Goal: Transaction & Acquisition: Book appointment/travel/reservation

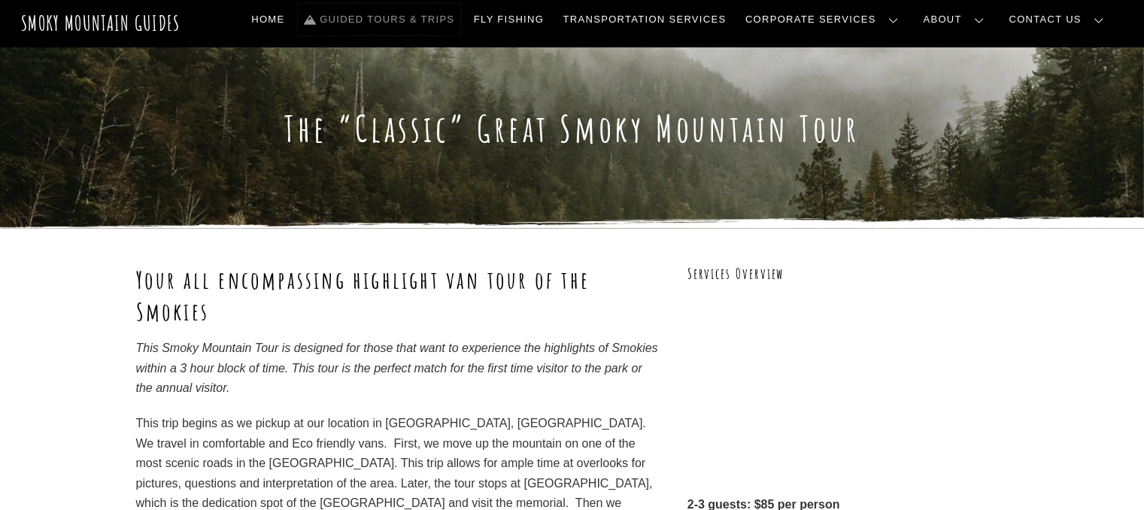
click at [439, 11] on link "Guided Tours & Trips" at bounding box center [379, 20] width 162 height 32
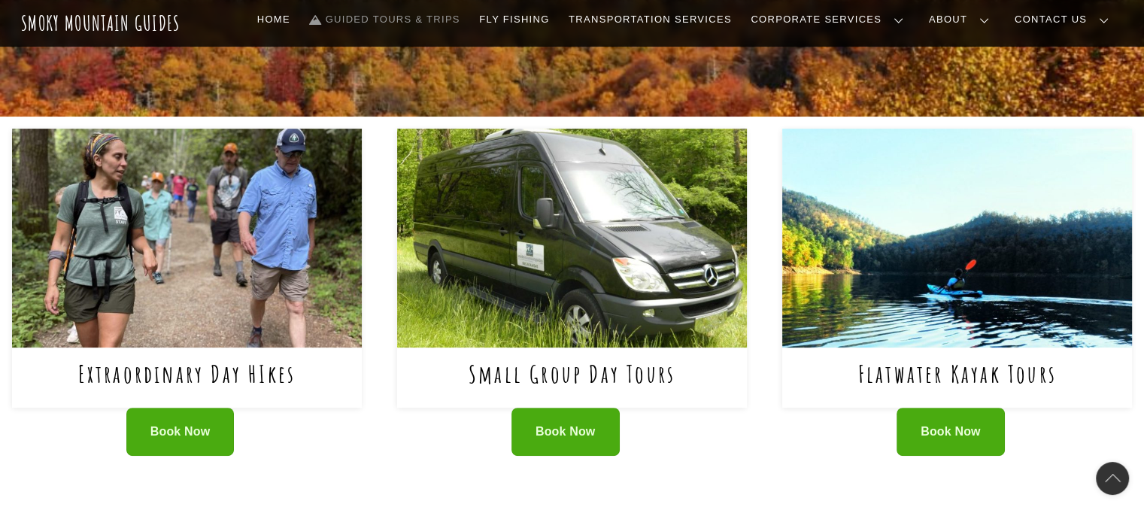
scroll to position [527, 0]
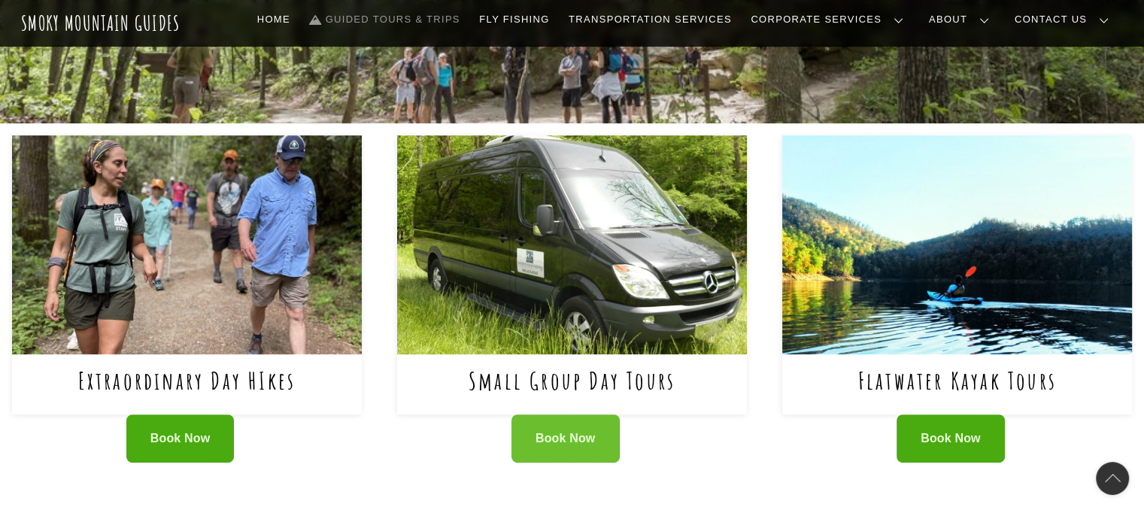
click at [555, 431] on span "Book Now" at bounding box center [566, 439] width 60 height 16
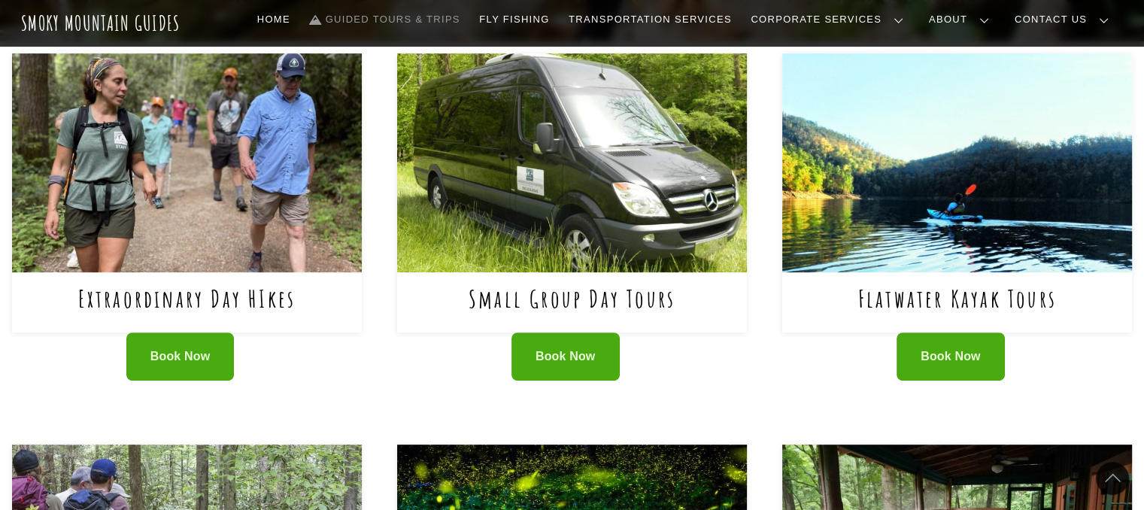
scroll to position [752, 0]
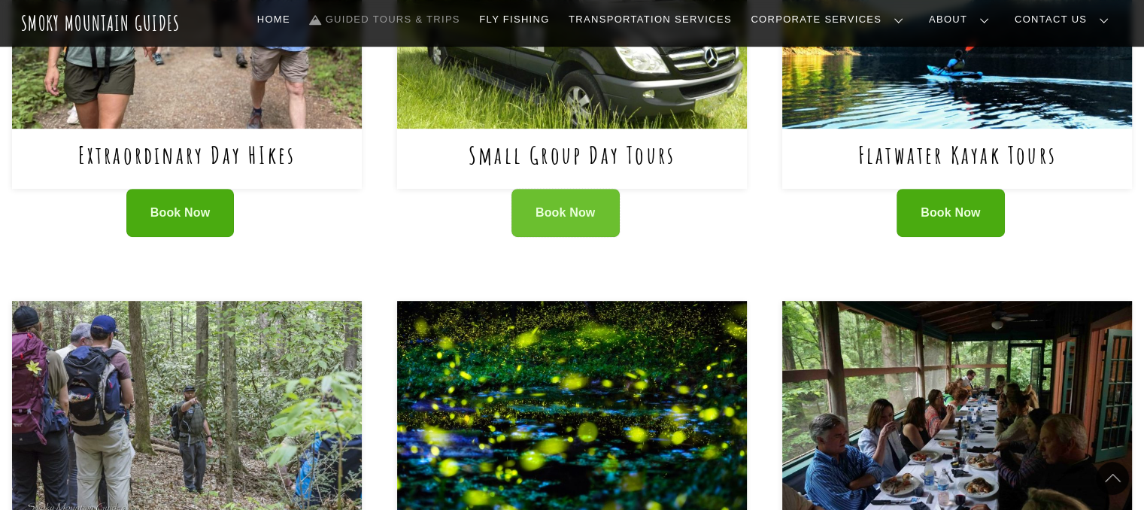
click at [578, 205] on span "Book Now" at bounding box center [566, 213] width 60 height 16
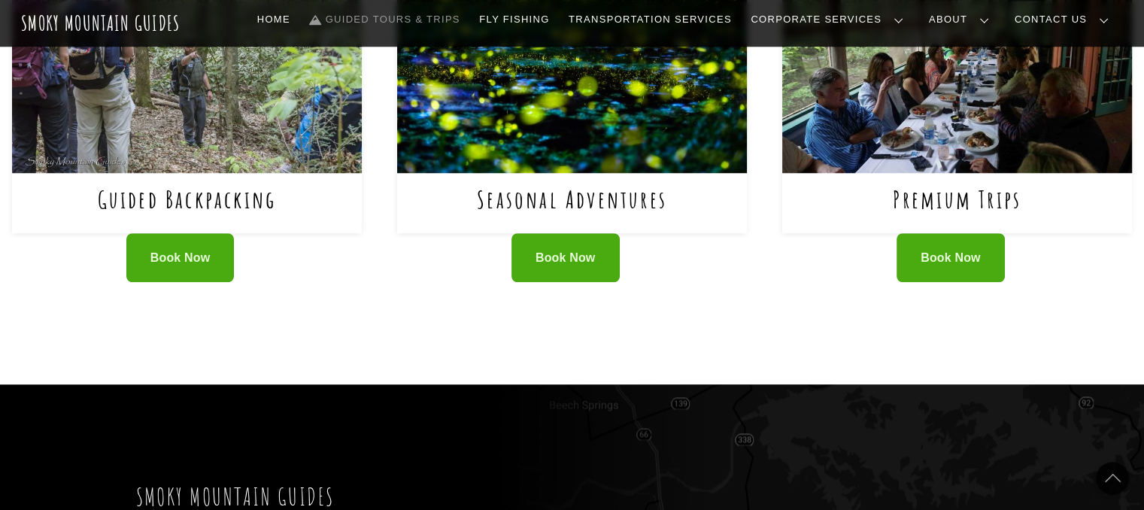
scroll to position [1053, 0]
